Goal: Find specific page/section: Find specific page/section

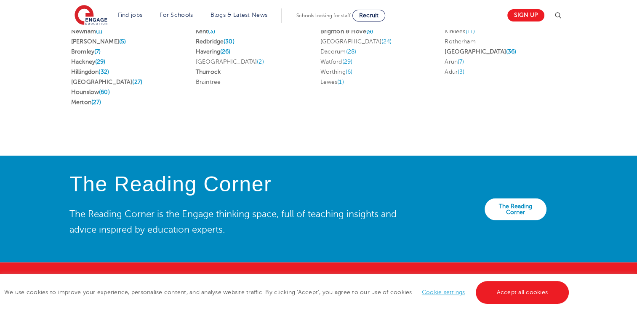
scroll to position [1895, 0]
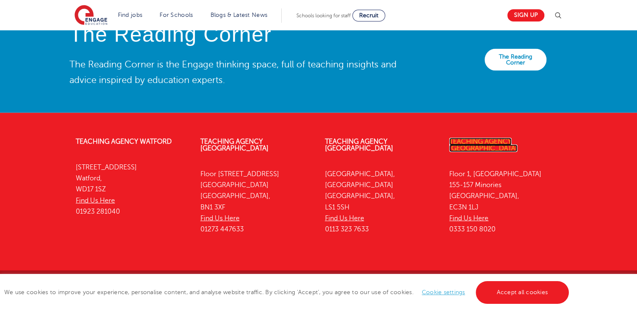
click at [469, 138] on link "Teaching Agency [GEOGRAPHIC_DATA]" at bounding box center [483, 145] width 68 height 14
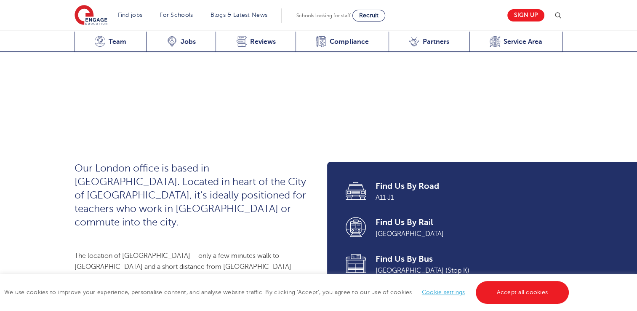
scroll to position [337, 0]
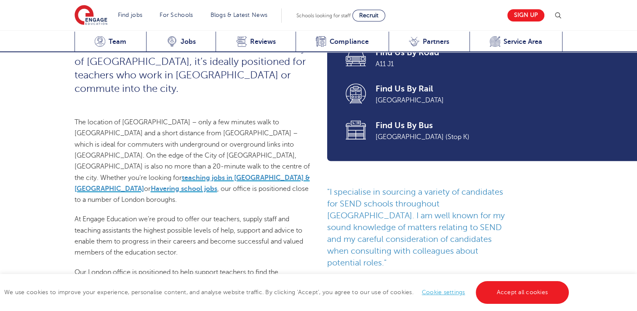
click at [547, 304] on div "We use cookies to improve your experience, personalise content, and analyse web…" at bounding box center [318, 292] width 637 height 37
click at [544, 297] on link "Accept all cookies" at bounding box center [522, 292] width 93 height 23
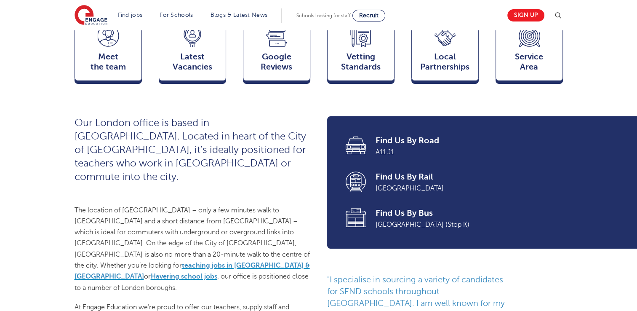
scroll to position [84, 0]
